Goal: Task Accomplishment & Management: Manage account settings

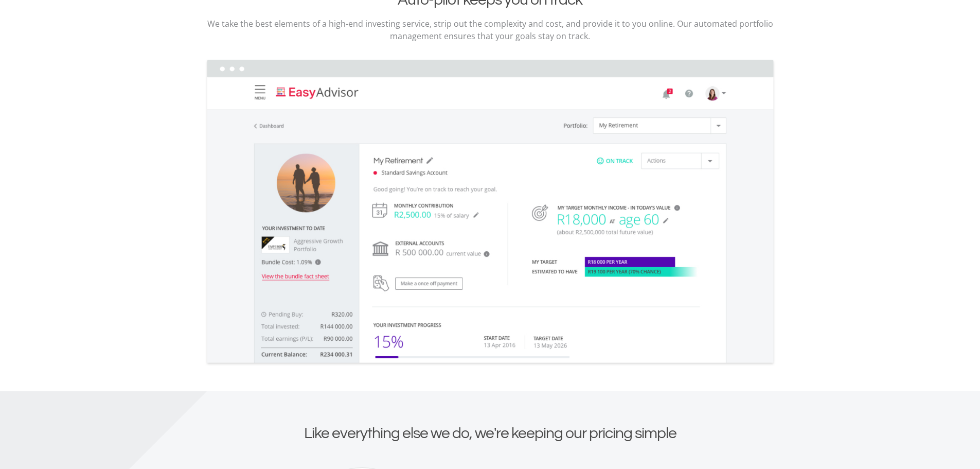
scroll to position [1852, 0]
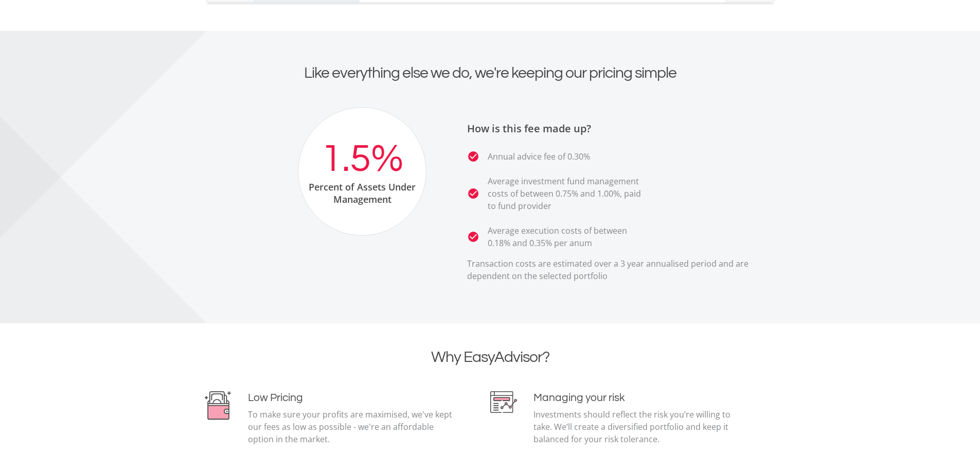
click at [803, 174] on div at bounding box center [490, 177] width 980 height 292
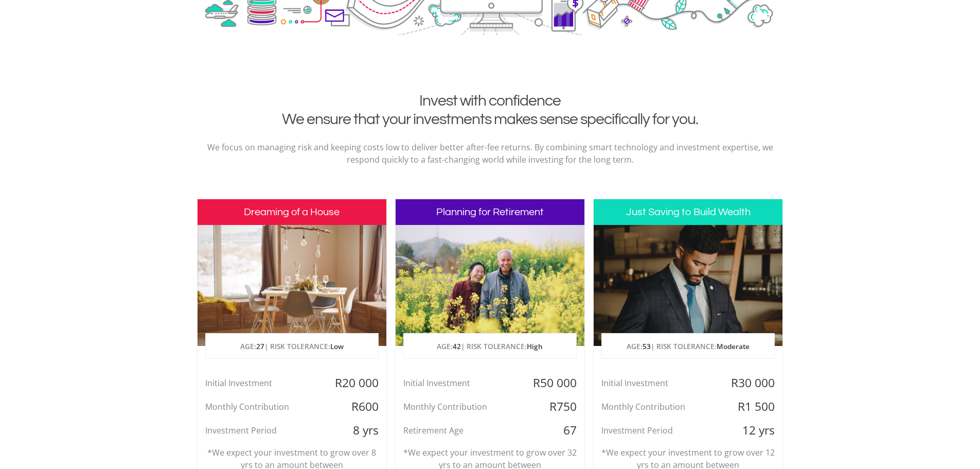
scroll to position [0, 0]
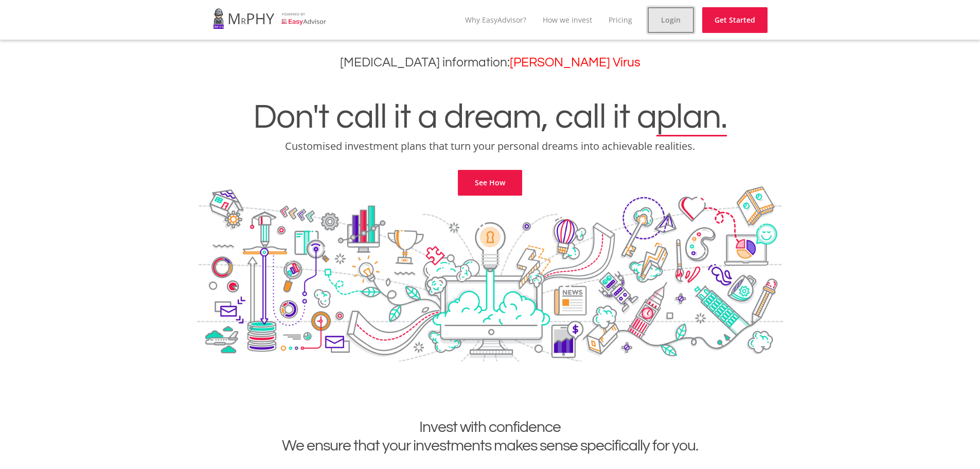
click at [679, 25] on link "Login" at bounding box center [671, 20] width 46 height 26
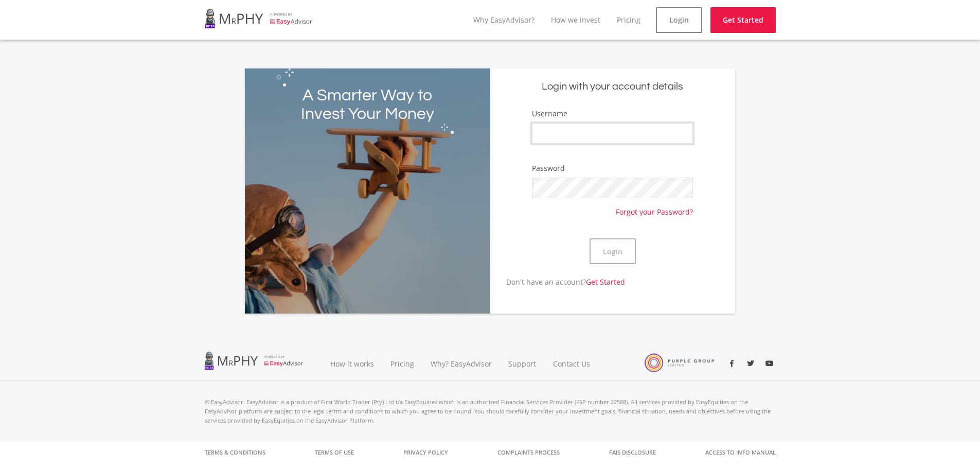
click at [584, 135] on input "Username" at bounding box center [612, 133] width 160 height 21
